Goal: Transaction & Acquisition: Purchase product/service

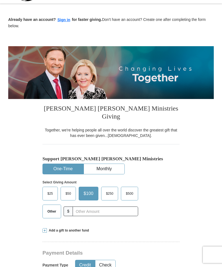
scroll to position [17, 0]
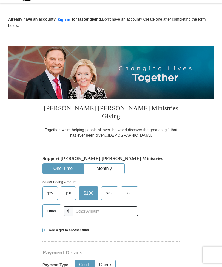
click at [53, 207] on span "Other" at bounding box center [52, 211] width 14 height 8
click at [0, 0] on input "Other" at bounding box center [0, 0] width 0 height 0
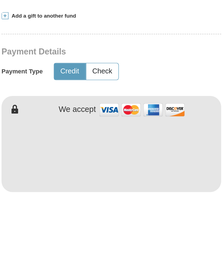
scroll to position [95, 0]
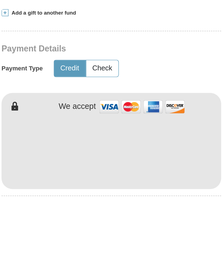
type input "309.00"
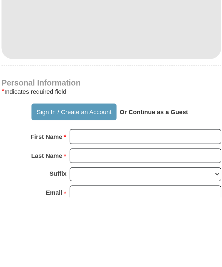
scroll to position [178, 0]
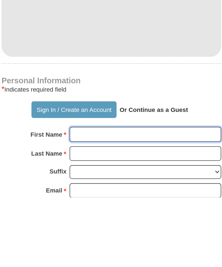
click at [85, 223] on input "First Name *" at bounding box center [132, 227] width 95 height 9
type input "[PERSON_NAME]"
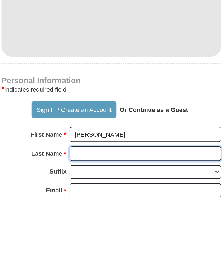
click at [85, 235] on input "Last Name *" at bounding box center [132, 239] width 95 height 9
type input "[PERSON_NAME]"
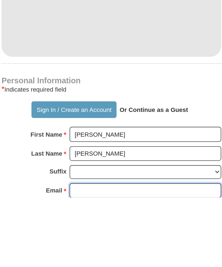
click at [87, 258] on input "Email *" at bounding box center [132, 262] width 95 height 9
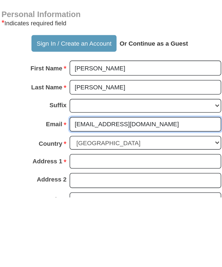
scroll to position [222, 0]
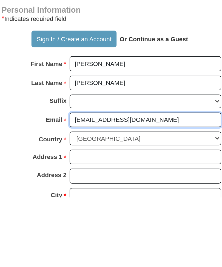
type input "[EMAIL_ADDRESS][DOMAIN_NAME]"
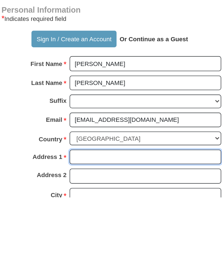
click at [85, 237] on input "Address 1 *" at bounding box center [132, 241] width 95 height 9
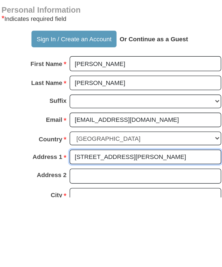
type input "[STREET_ADDRESS][PERSON_NAME]"
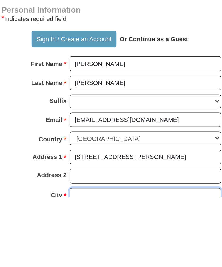
click at [85, 261] on input "City *" at bounding box center [132, 265] width 95 height 9
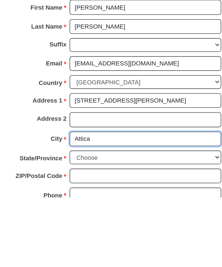
scroll to position [258, 0]
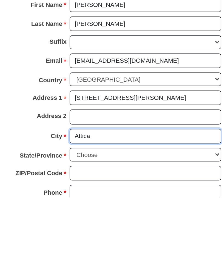
type input "Attica"
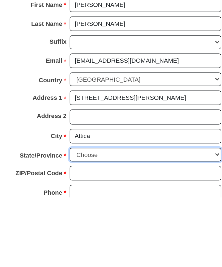
click at [115, 236] on select "Choose [US_STATE] [US_STATE] [US_STATE] [US_STATE] [US_STATE] Armed Forces Amer…" at bounding box center [132, 240] width 95 height 9
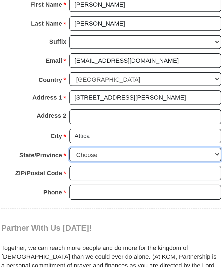
select select "MI"
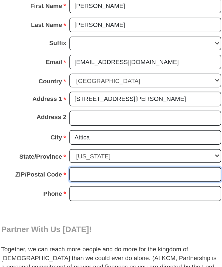
click at [85, 193] on input "ZIP/Postal Code *" at bounding box center [132, 197] width 95 height 9
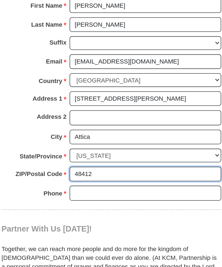
type input "48412"
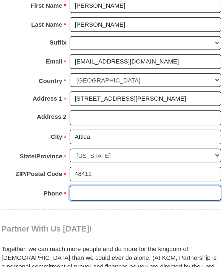
click at [85, 204] on input "Phone * *" at bounding box center [132, 208] width 95 height 9
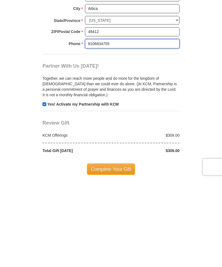
scroll to position [400, 0]
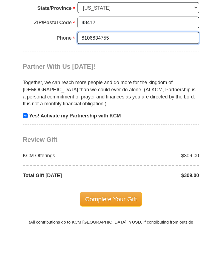
type input "8106834755"
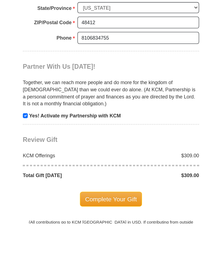
click at [157, 211] on div "$309.00" at bounding box center [147, 213] width 72 height 5
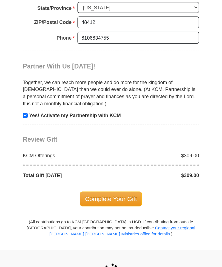
click at [153, 163] on div "$309.00" at bounding box center [147, 165] width 72 height 5
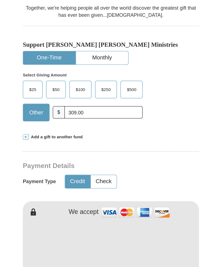
scroll to position [140, 0]
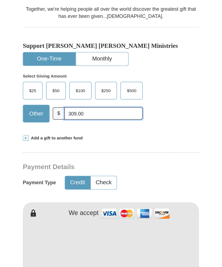
click at [83, 83] on input "309.00" at bounding box center [105, 88] width 61 height 10
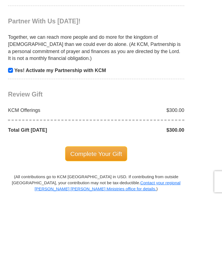
scroll to position [416, 0]
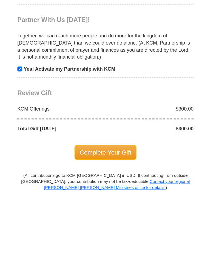
type input "300.00"
click at [91, 226] on span "Complete Your Gift" at bounding box center [111, 232] width 49 height 12
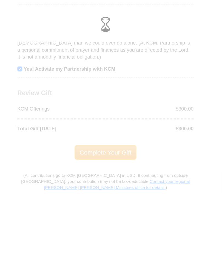
scroll to position [484, 0]
